Goal: Task Accomplishment & Management: Manage account settings

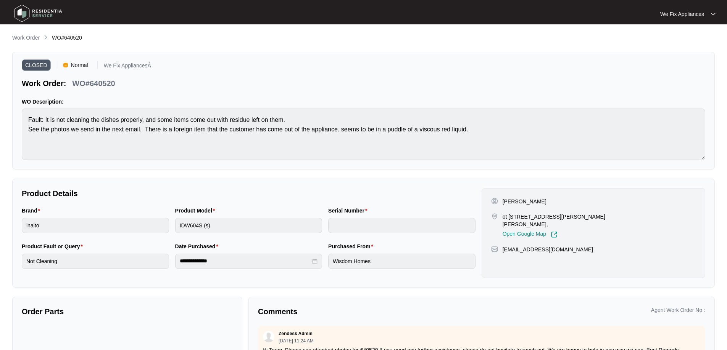
click at [44, 14] on img at bounding box center [37, 13] width 53 height 23
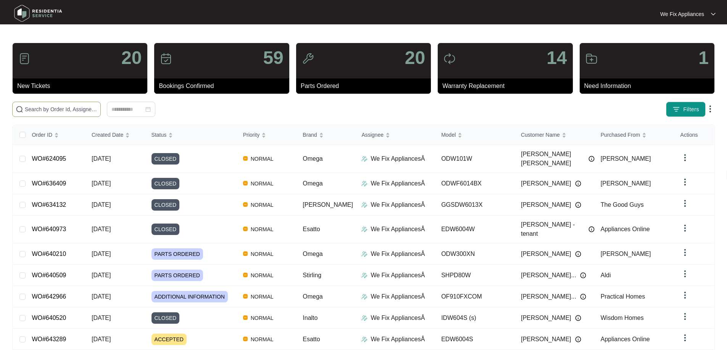
paste input "641805"
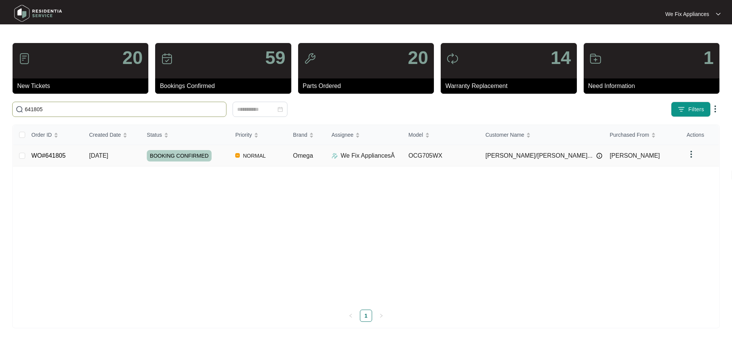
type input "641805"
click at [55, 154] on link "WO#641805" at bounding box center [48, 156] width 34 height 6
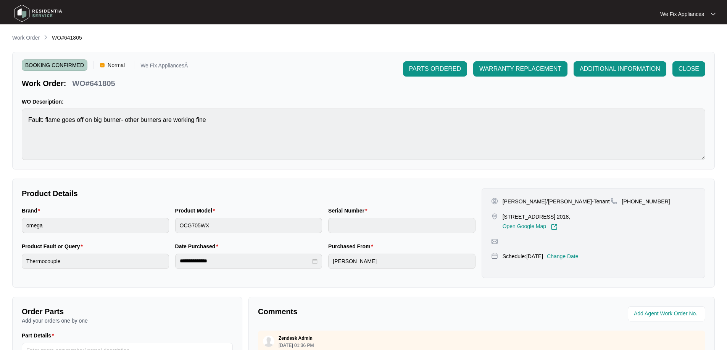
click at [574, 260] on p "Change Date" at bounding box center [563, 257] width 32 height 8
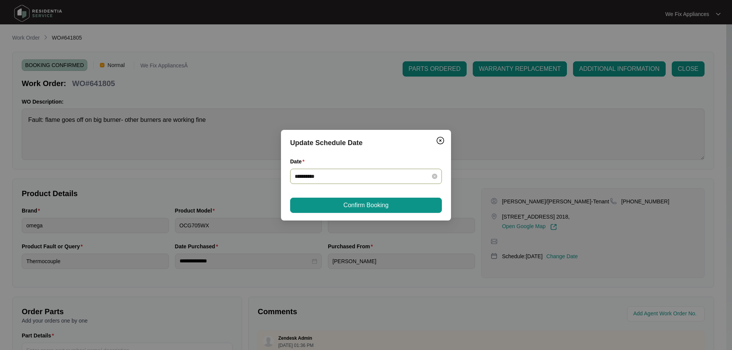
click at [365, 179] on input "**********" at bounding box center [361, 176] width 133 height 8
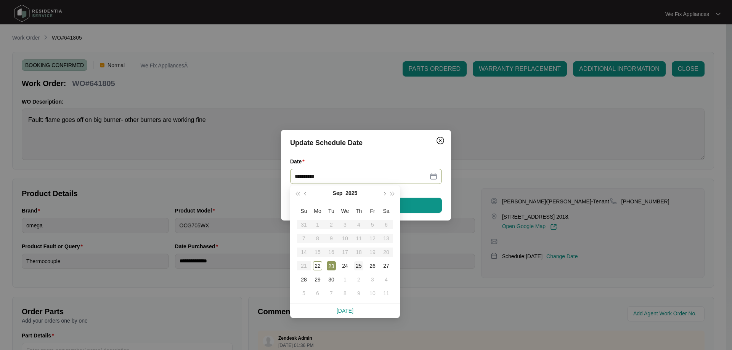
type input "**********"
click at [359, 268] on div "25" at bounding box center [358, 266] width 9 height 9
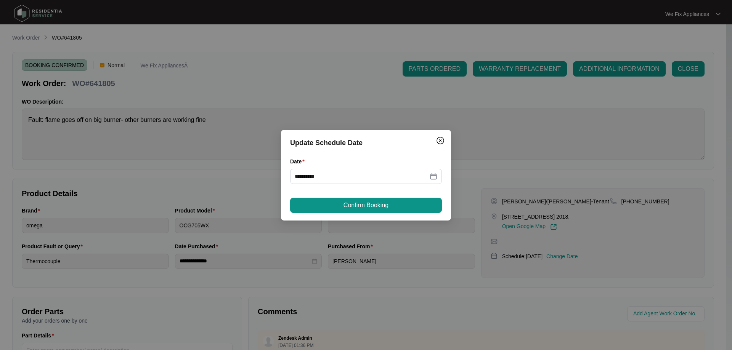
click at [379, 209] on span "Confirm Booking" at bounding box center [366, 205] width 45 height 9
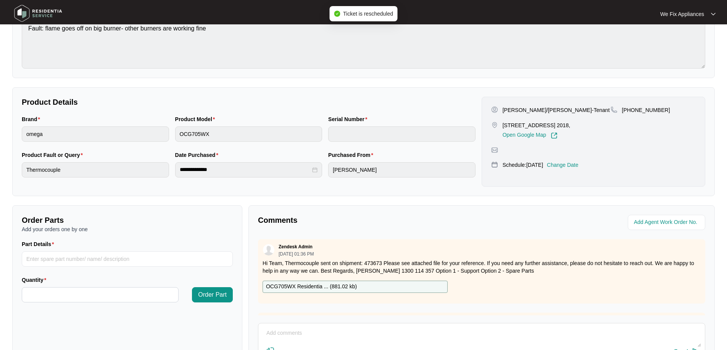
scroll to position [156, 0]
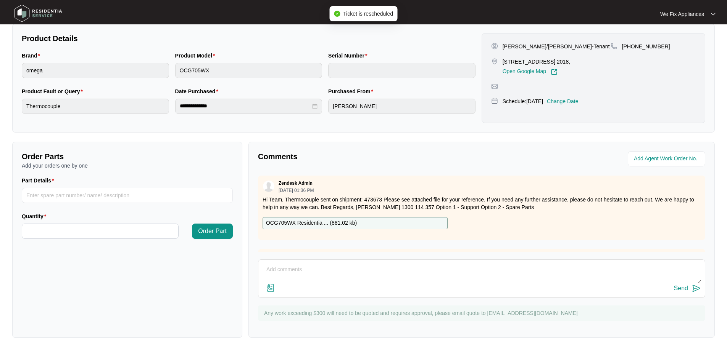
click at [339, 276] on textarea at bounding box center [481, 274] width 439 height 20
type textarea "Hi guys just fyi - customer cancelled tomorrows service rebooked for [DATE] ins…"
click at [682, 290] on div "Send" at bounding box center [681, 288] width 14 height 7
click at [51, 10] on img at bounding box center [37, 13] width 53 height 23
